Goal: Information Seeking & Learning: Learn about a topic

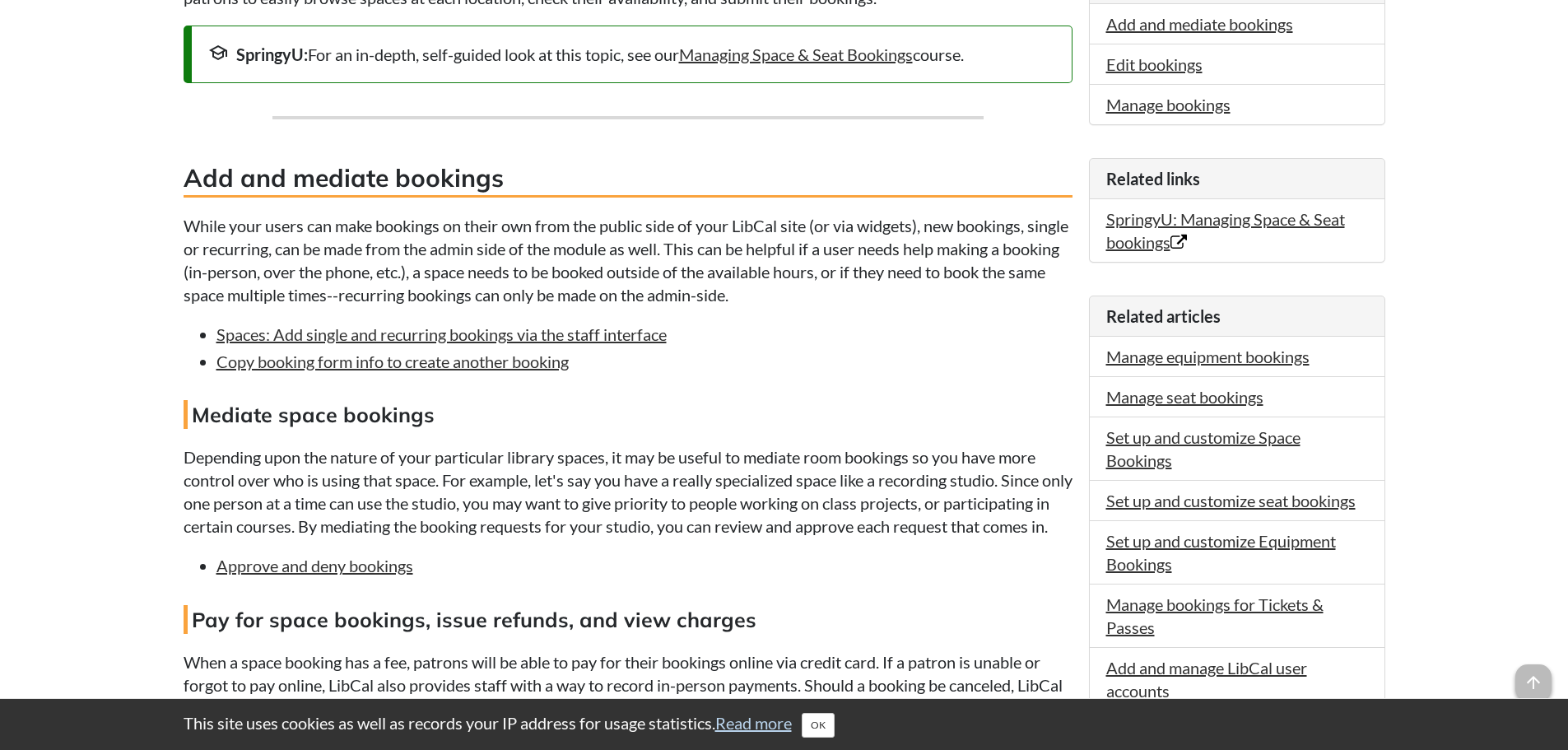
scroll to position [494, 0]
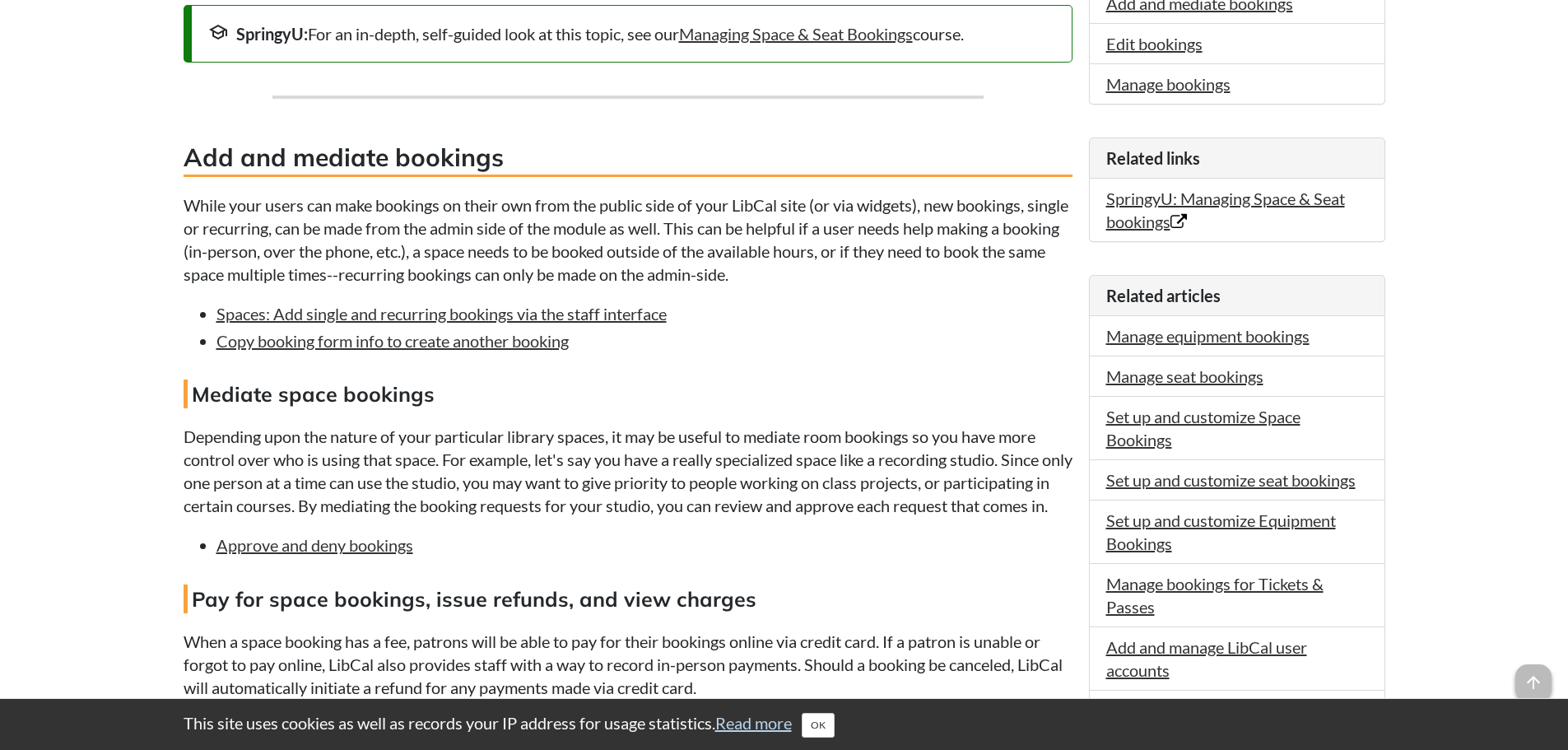
click at [122, 245] on body "This site uses cookies as well as records your IP address for usage statistics.…" at bounding box center [784, 644] width 1568 height 2276
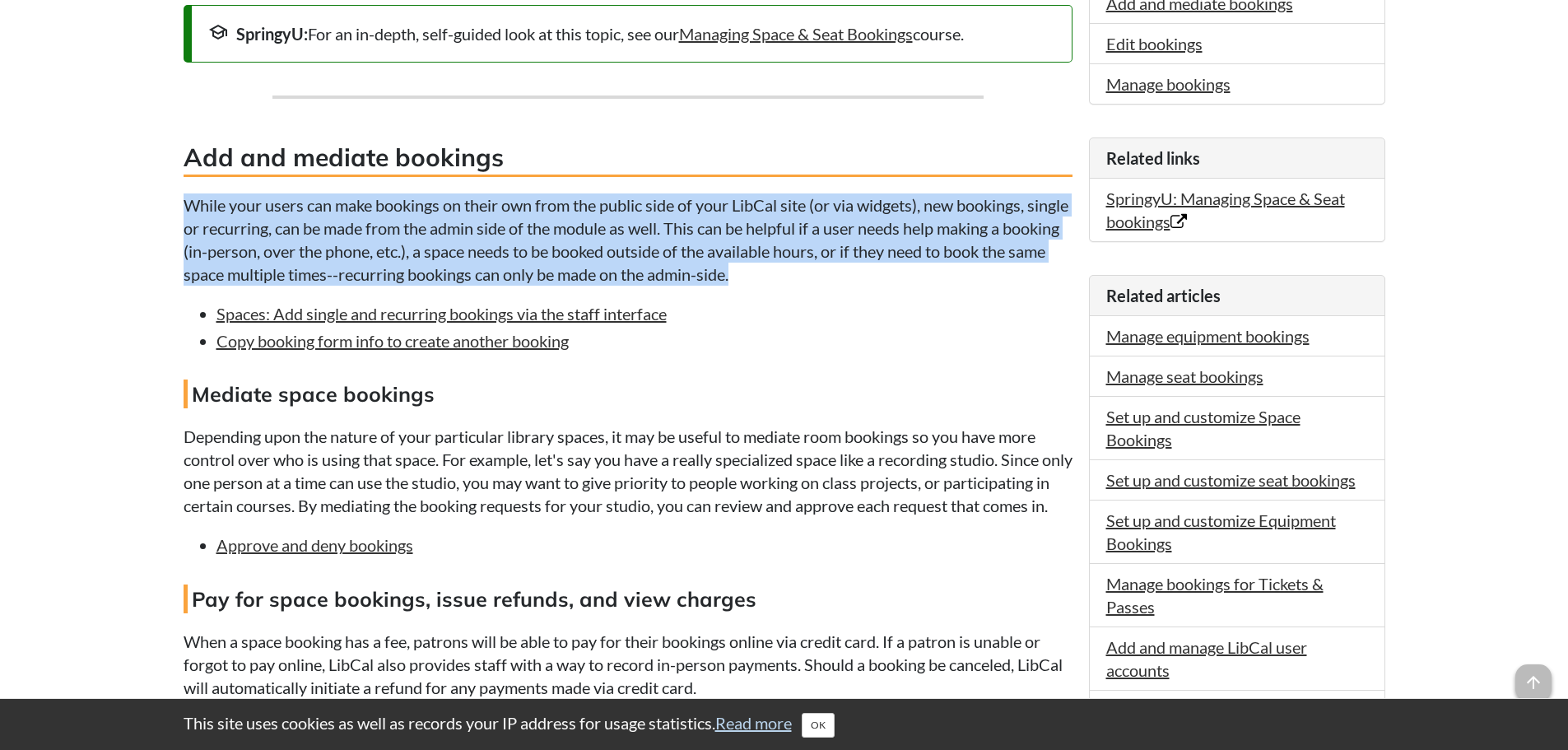
click at [122, 245] on body "This site uses cookies as well as records your IP address for usage statistics.…" at bounding box center [784, 644] width 1568 height 2276
click at [116, 320] on body "This site uses cookies as well as records your IP address for usage statistics.…" at bounding box center [784, 644] width 1568 height 2276
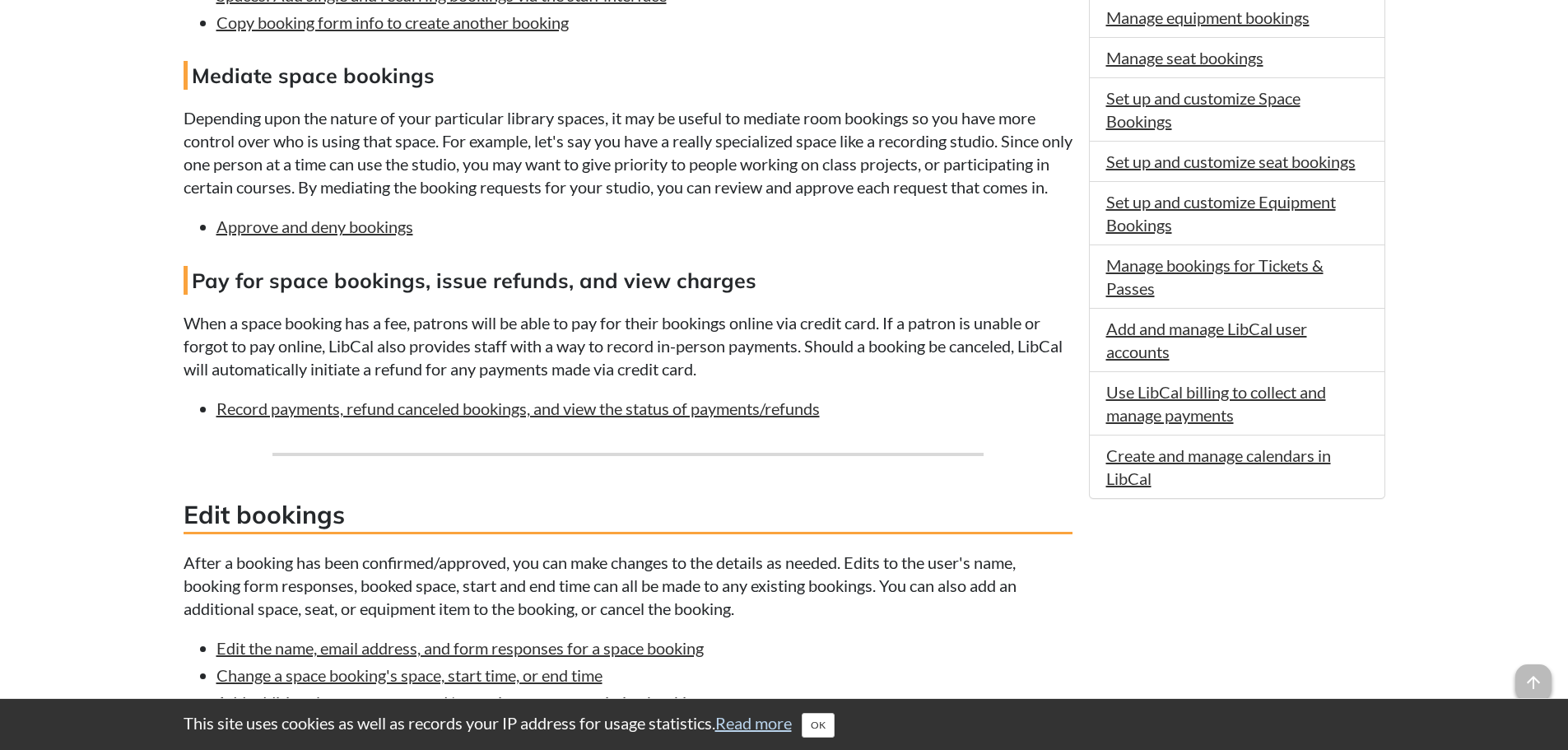
scroll to position [823, 0]
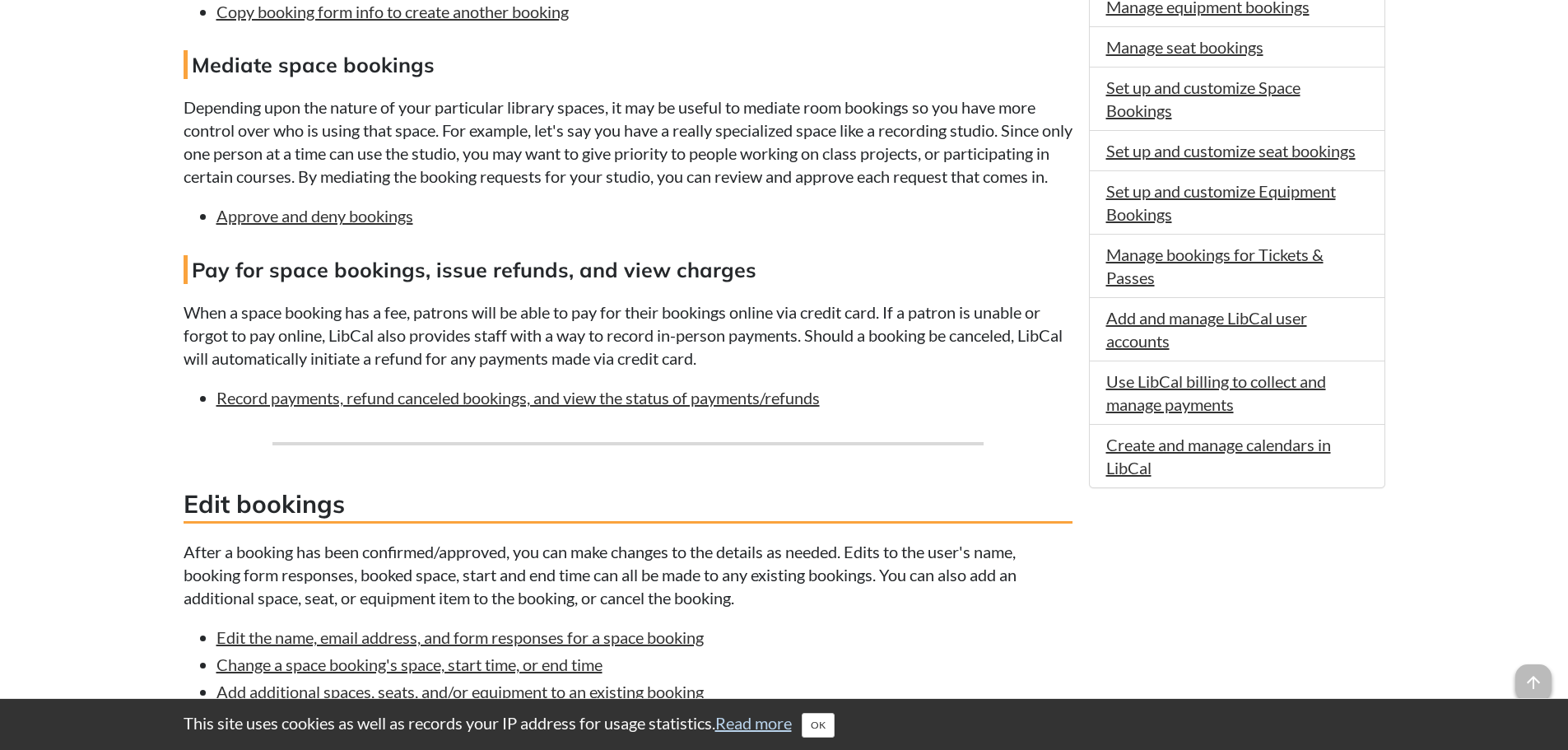
click at [116, 320] on body "This site uses cookies as well as records your IP address for usage statistics.…" at bounding box center [784, 315] width 1568 height 2276
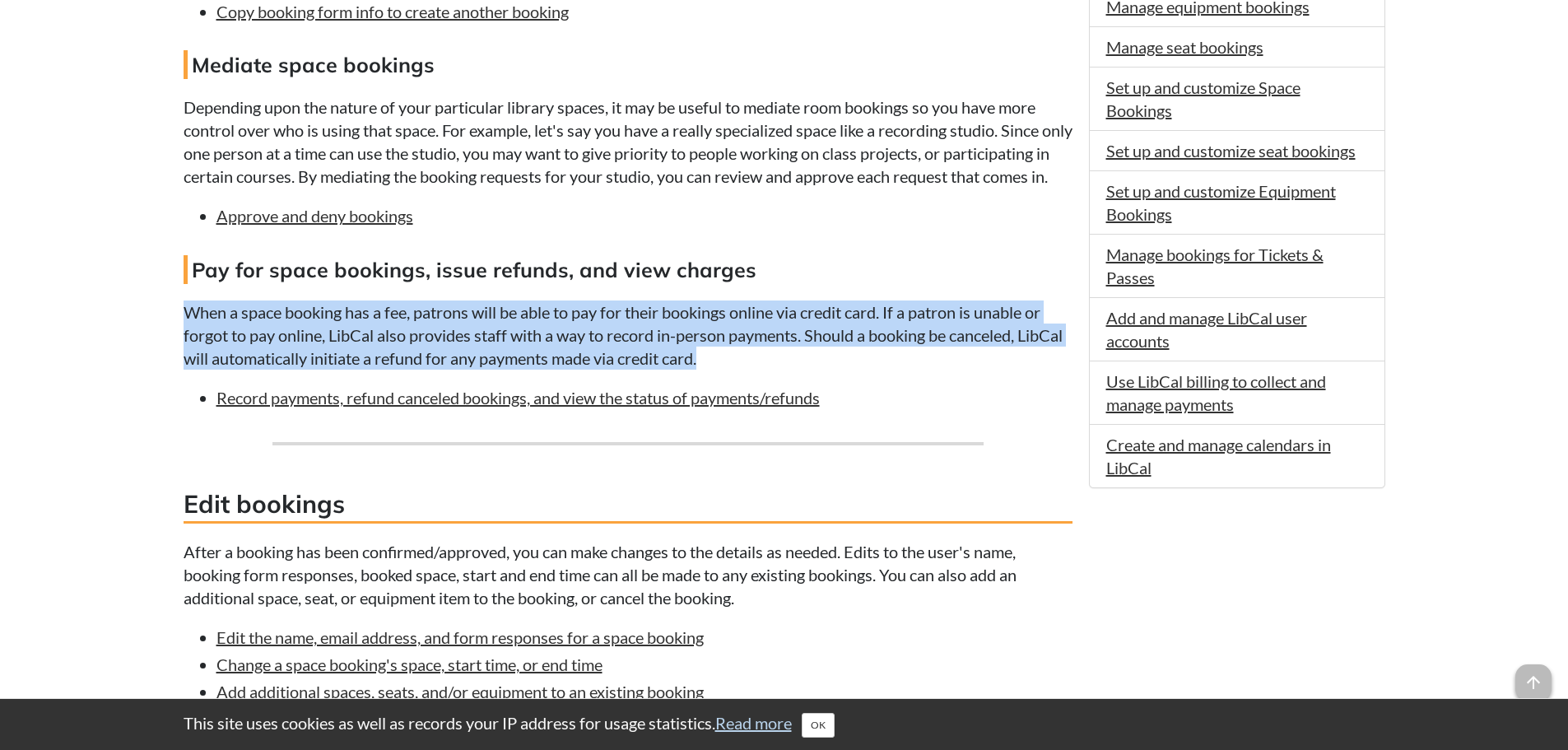
click at [116, 320] on body "This site uses cookies as well as records your IP address for usage statistics.…" at bounding box center [784, 315] width 1568 height 2276
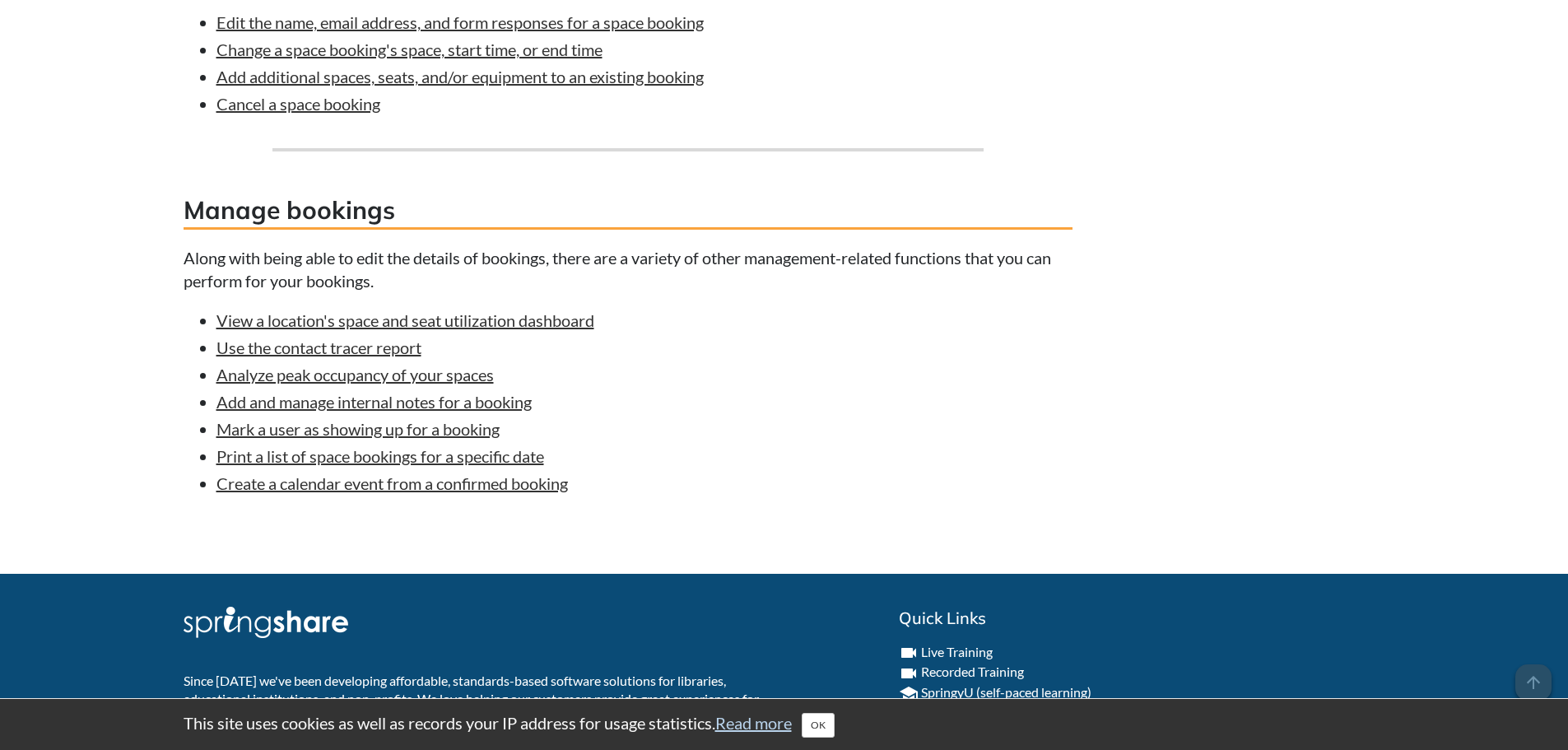
scroll to position [1482, 0]
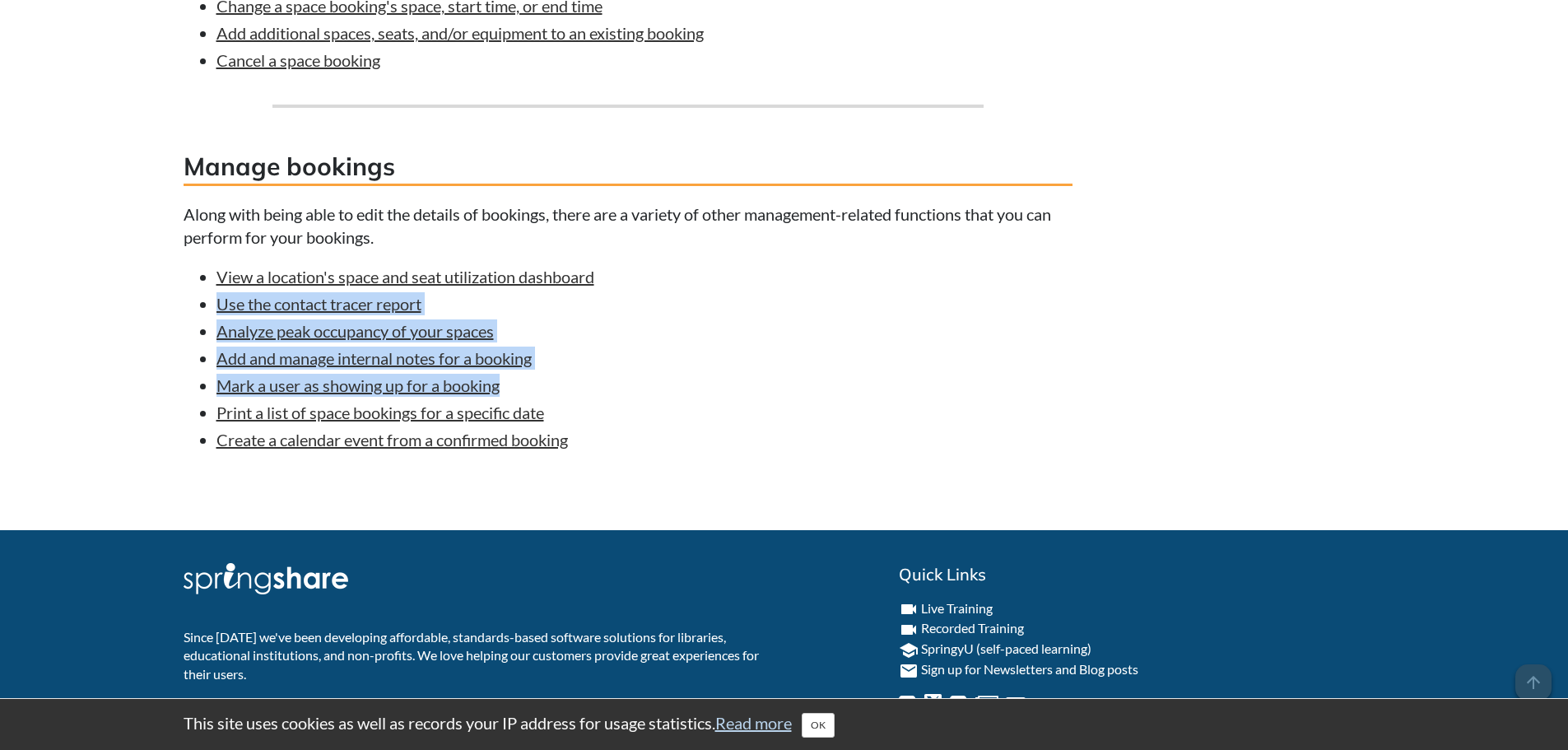
drag, startPoint x: 123, startPoint y: 320, endPoint x: 118, endPoint y: 393, distance: 73.2
